Goal: Information Seeking & Learning: Learn about a topic

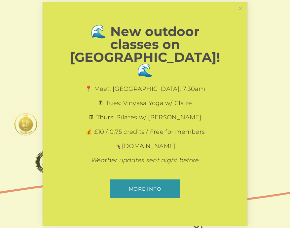
scroll to position [7, 0]
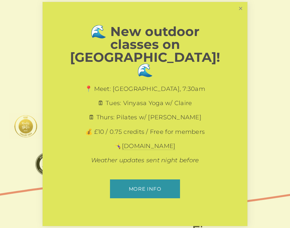
click at [243, 15] on link "Close" at bounding box center [241, 9] width 12 height 12
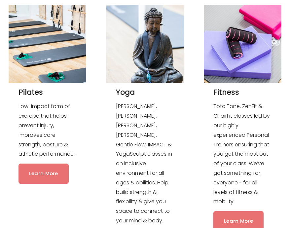
scroll to position [565, 0]
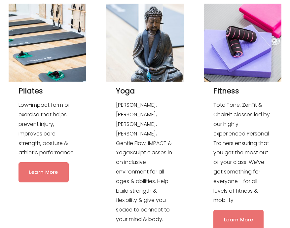
click at [51, 162] on link "Learn More" at bounding box center [43, 172] width 50 height 20
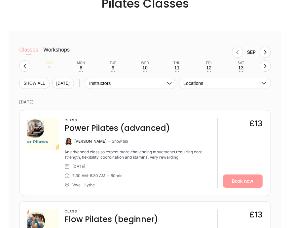
scroll to position [436, 0]
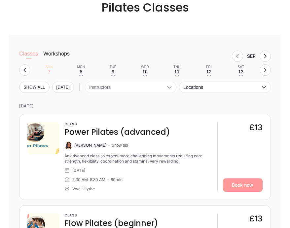
click at [113, 84] on button "Instructors" at bounding box center [130, 87] width 91 height 11
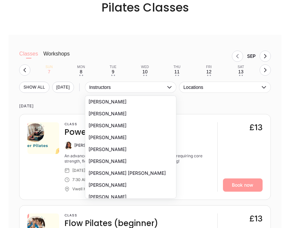
click at [73, 103] on time "TOMORROW" at bounding box center [144, 106] width 251 height 16
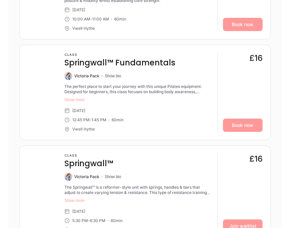
scroll to position [688, 0]
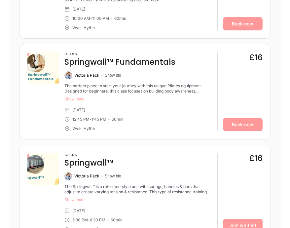
click at [77, 98] on button "Show more" at bounding box center [137, 98] width 147 height 5
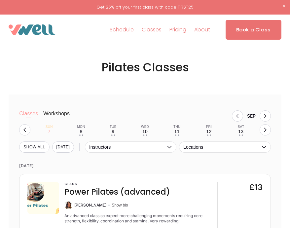
scroll to position [357, 0]
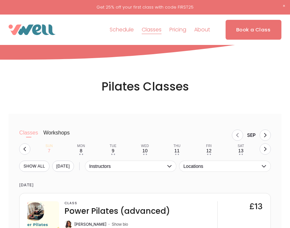
click at [182, 30] on link "Pricing" at bounding box center [177, 29] width 17 height 11
